Goal: Task Accomplishment & Management: Manage account settings

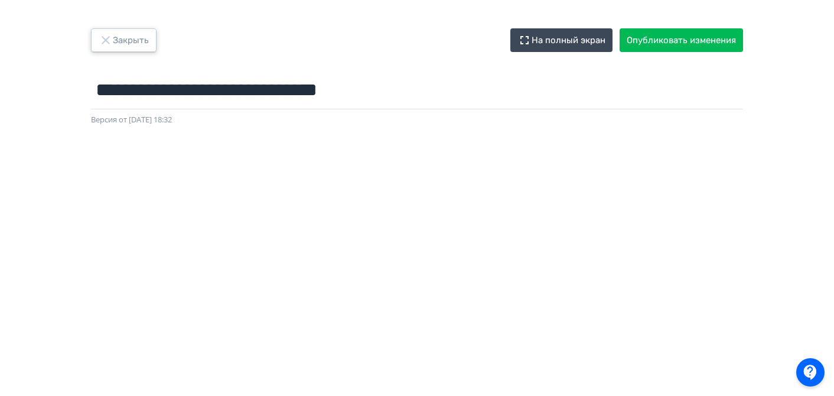
click at [122, 43] on button "Закрыть" at bounding box center [124, 40] width 66 height 24
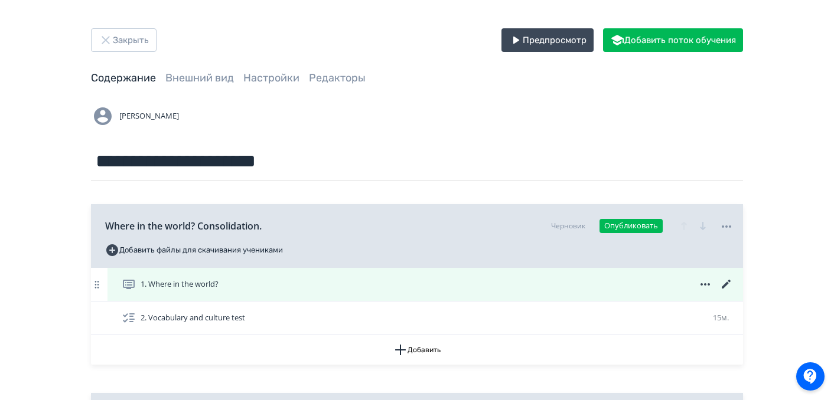
scroll to position [9, 0]
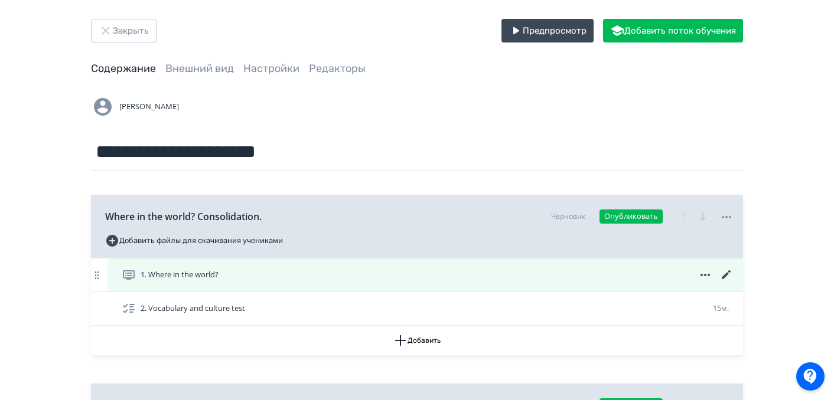
click at [723, 272] on icon at bounding box center [726, 275] width 14 height 14
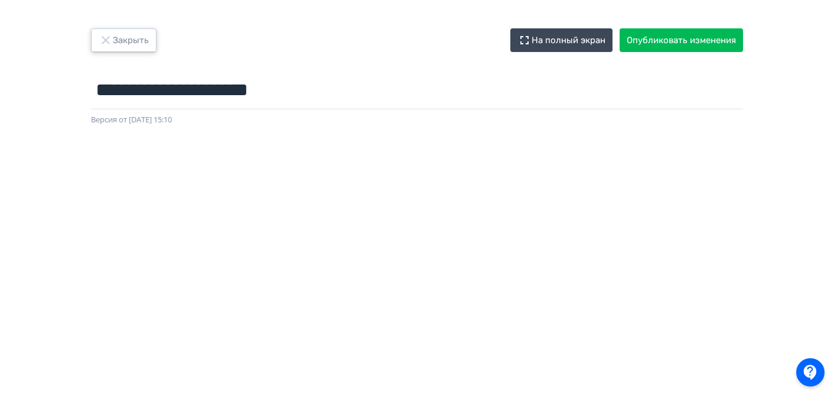
click at [122, 42] on button "Закрыть" at bounding box center [124, 40] width 66 height 24
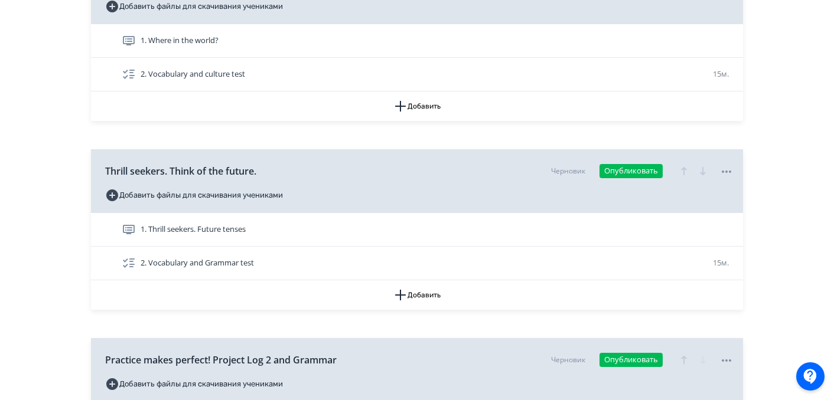
scroll to position [267, 0]
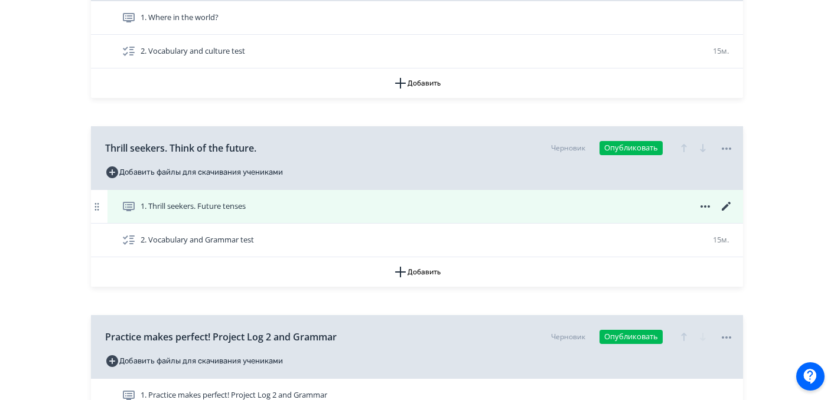
click at [725, 204] on icon at bounding box center [726, 207] width 14 height 14
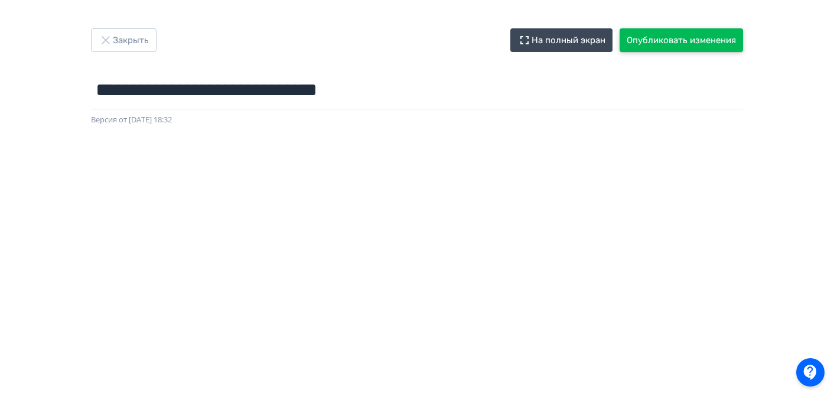
click at [662, 47] on button "Опубликовать изменения" at bounding box center [681, 40] width 123 height 24
